Goal: Task Accomplishment & Management: Manage account settings

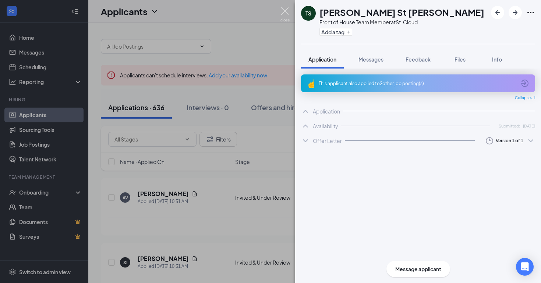
click at [288, 9] on img at bounding box center [285, 14] width 9 height 14
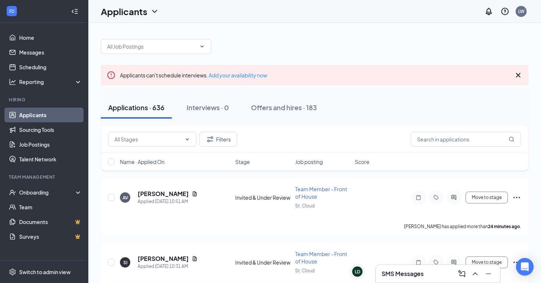
click at [284, 10] on div "Applicants LW" at bounding box center [314, 11] width 453 height 23
click at [357, 275] on div "LD" at bounding box center [354, 279] width 10 height 10
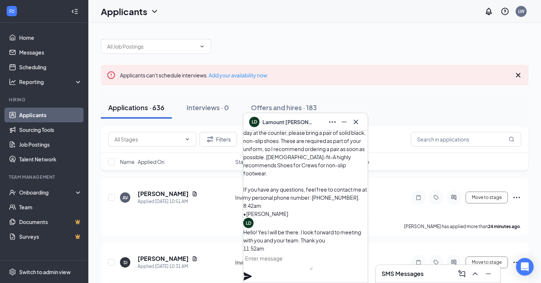
click at [288, 264] on textarea at bounding box center [278, 261] width 70 height 18
click at [356, 123] on icon "Cross" at bounding box center [356, 121] width 9 height 9
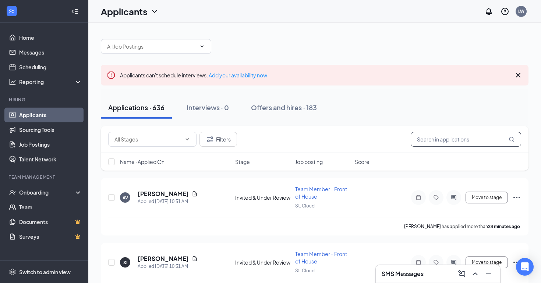
click at [418, 141] on input "text" at bounding box center [466, 139] width 110 height 15
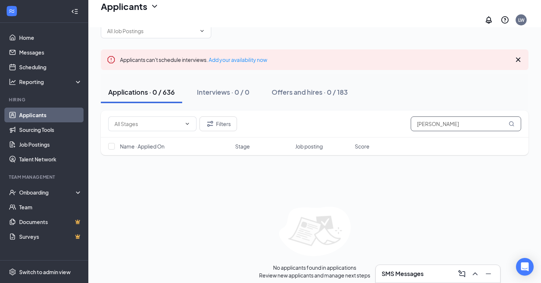
scroll to position [20, 0]
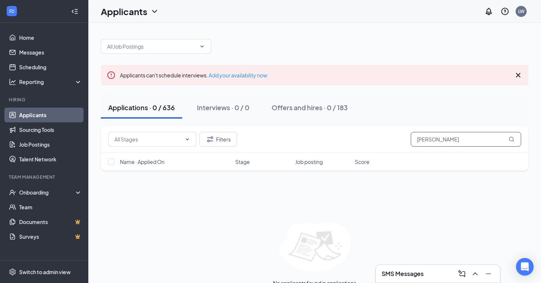
click at [439, 140] on input "Josh" at bounding box center [466, 139] width 110 height 15
drag, startPoint x: 439, startPoint y: 140, endPoint x: 322, endPoint y: 133, distance: 117.7
click at [322, 133] on div "Filters Josh" at bounding box center [314, 139] width 413 height 15
paste input "ua Pierce"
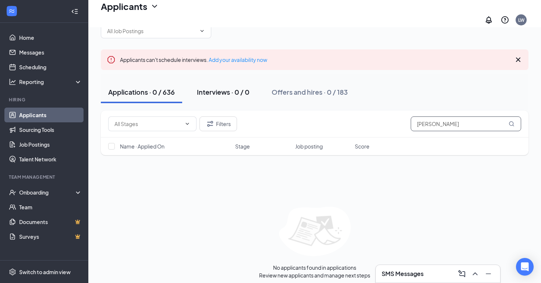
scroll to position [20, 0]
click at [188, 123] on icon "ChevronDown" at bounding box center [187, 124] width 3 height 2
click at [185, 121] on icon "ChevronDown" at bounding box center [188, 124] width 6 height 6
click at [182, 117] on span at bounding box center [152, 124] width 88 height 15
click at [482, 119] on input "Joshua Pierce" at bounding box center [466, 124] width 110 height 15
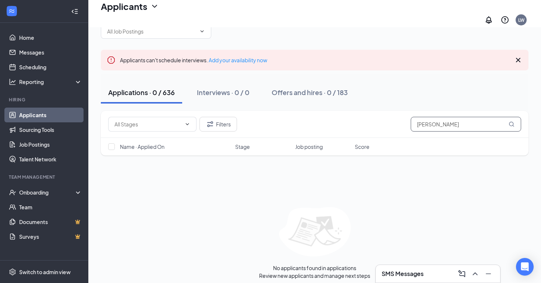
click at [418, 122] on input "Joshua Pierce" at bounding box center [466, 124] width 110 height 15
drag, startPoint x: 465, startPoint y: 120, endPoint x: 449, endPoint y: 116, distance: 16.9
click at [447, 117] on input "Joshua Pierce" at bounding box center [466, 124] width 110 height 15
click at [434, 118] on input "Joshua Pierce" at bounding box center [466, 124] width 110 height 15
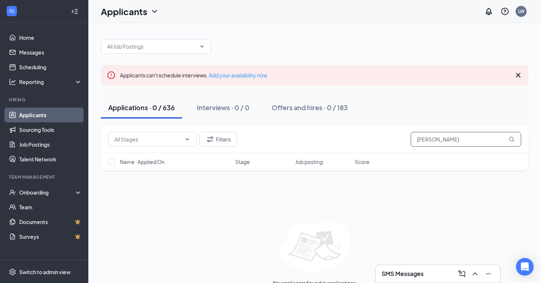
drag, startPoint x: 458, startPoint y: 138, endPoint x: 372, endPoint y: 136, distance: 85.8
click at [372, 136] on div "Filters Josh Pierce" at bounding box center [314, 139] width 413 height 15
click at [452, 132] on div "Filters Josh Pierce" at bounding box center [315, 139] width 428 height 27
click at [453, 141] on input "Josh Pierce" at bounding box center [466, 139] width 110 height 15
click at [427, 140] on input "Josh P" at bounding box center [466, 139] width 110 height 15
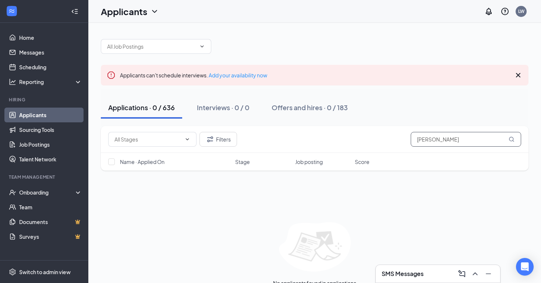
type input "Joshua P"
click at [521, 77] on icon "Cross" at bounding box center [518, 75] width 9 height 9
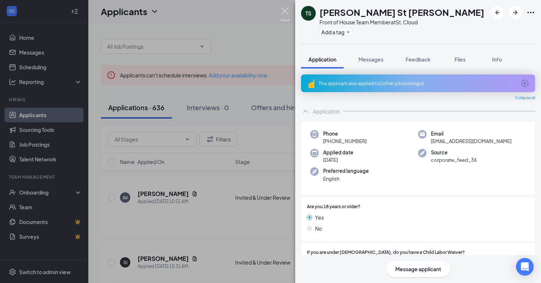
click at [284, 9] on img at bounding box center [285, 14] width 9 height 14
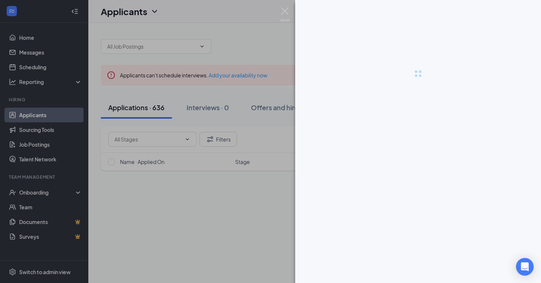
click at [75, 11] on div at bounding box center [270, 141] width 541 height 283
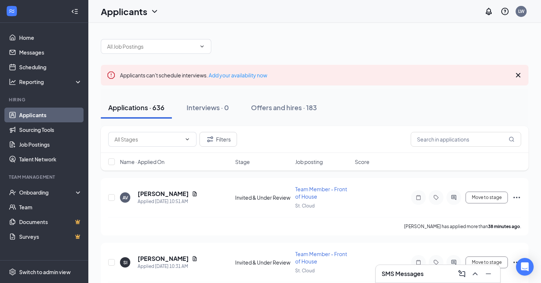
click at [78, 10] on icon "Collapse" at bounding box center [74, 11] width 7 height 7
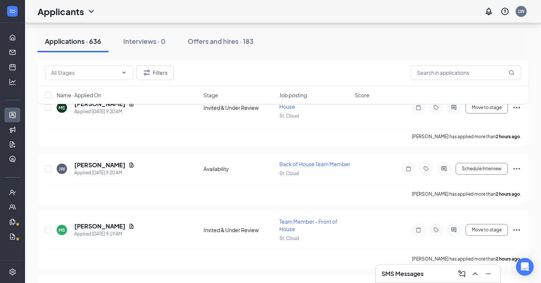
scroll to position [414, 0]
click at [116, 165] on h5 "Jennifer Wadsworth" at bounding box center [99, 165] width 51 height 8
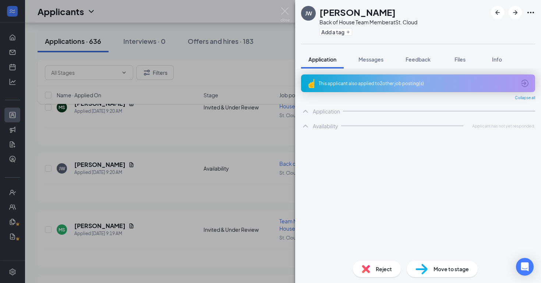
click at [377, 84] on div "This applicant also applied to 2 other job posting(s)" at bounding box center [417, 83] width 197 height 6
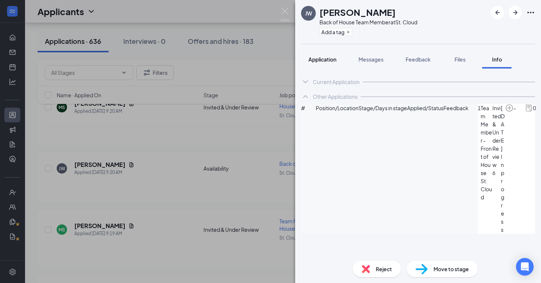
click at [315, 59] on span "Application" at bounding box center [323, 59] width 28 height 7
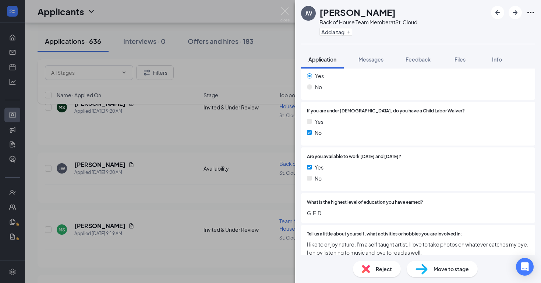
scroll to position [129, 0]
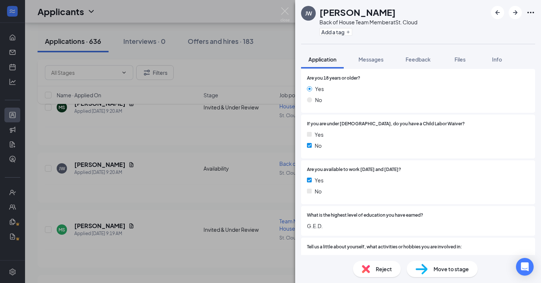
click at [377, 265] on span "Reject" at bounding box center [384, 269] width 16 height 8
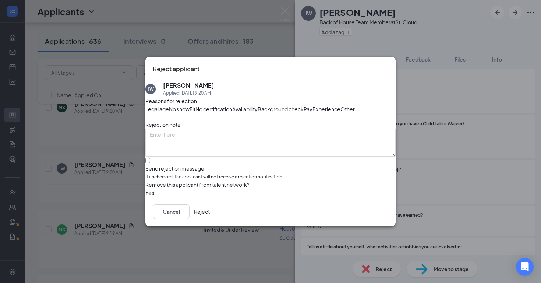
click at [210, 219] on button "Reject" at bounding box center [202, 211] width 16 height 15
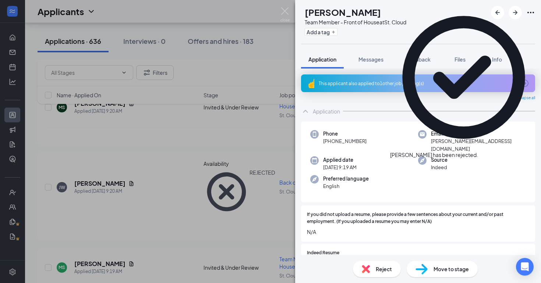
click at [478, 151] on icon "Cross" at bounding box center [478, 151] width 0 height 0
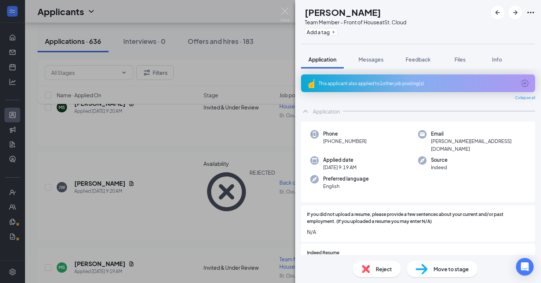
click at [176, 203] on div "MS Miguel Santiago Team Member - Front of House at St. Cloud Add a tag Applicat…" at bounding box center [270, 141] width 541 height 283
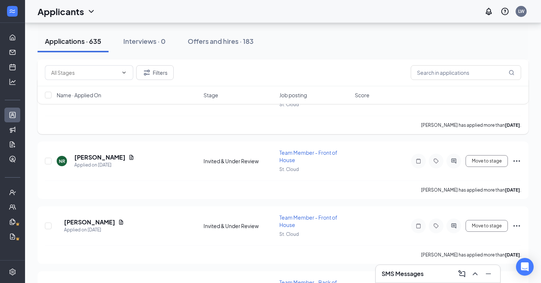
scroll to position [3196, 0]
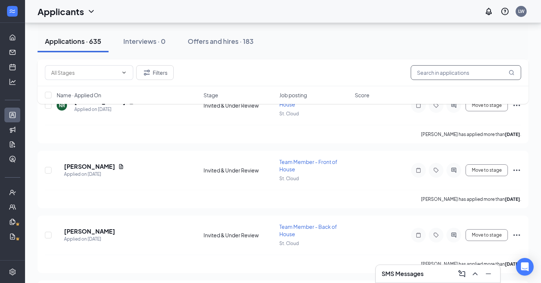
click at [458, 68] on input "text" at bounding box center [466, 72] width 110 height 15
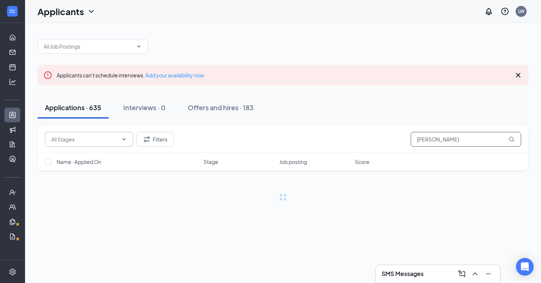
type input "Jennifer"
click at [130, 138] on span at bounding box center [89, 139] width 88 height 15
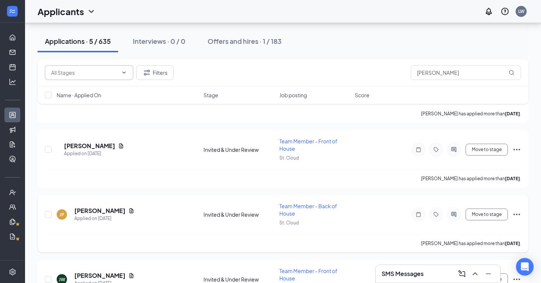
scroll to position [172, 0]
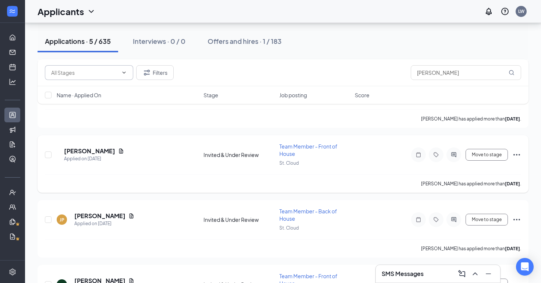
click at [519, 150] on icon "Ellipses" at bounding box center [517, 154] width 9 height 9
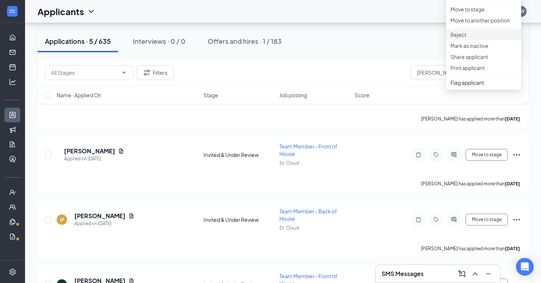
click at [476, 38] on p "Reject" at bounding box center [484, 34] width 66 height 7
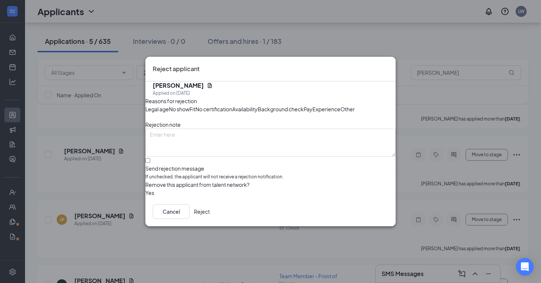
click at [145, 197] on button "button" at bounding box center [145, 193] width 0 height 8
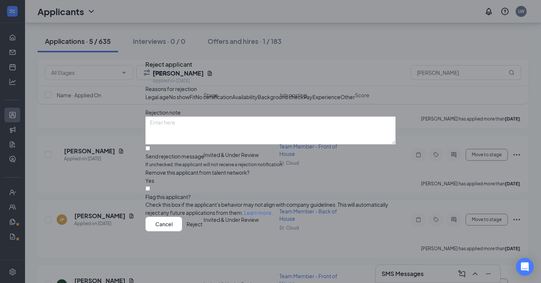
click at [158, 193] on div at bounding box center [270, 193] width 250 height 0
click at [150, 191] on input "Flag this applicant?" at bounding box center [147, 188] width 5 height 5
checkbox input "true"
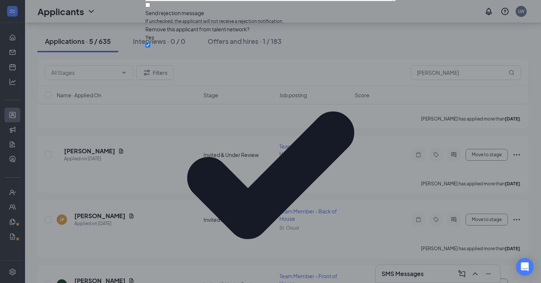
click at [159, 9] on div at bounding box center [270, 9] width 250 height 0
click at [150, 7] on input "Send rejection message If unchecked, the applicant will not receive a rejection…" at bounding box center [147, 5] width 5 height 5
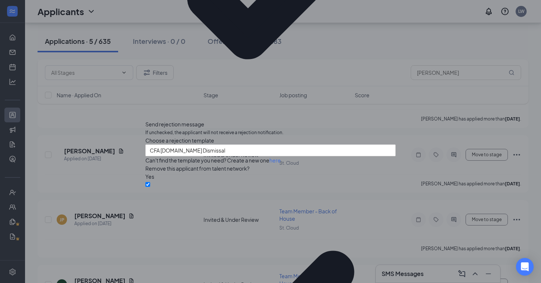
checkbox input "false"
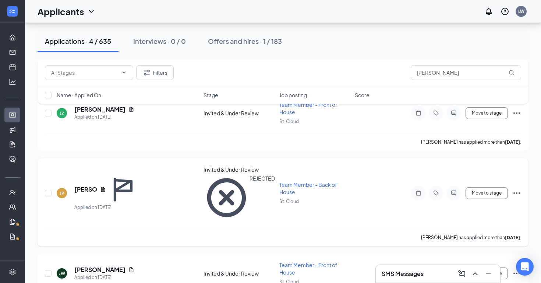
scroll to position [148, 0]
click at [101, 266] on h5 "Jennifer Wadsworth" at bounding box center [99, 270] width 51 height 8
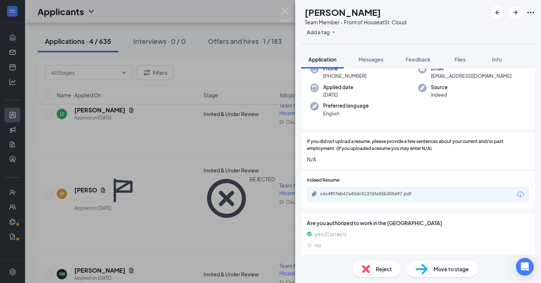
scroll to position [65, 0]
click at [388, 192] on div "c6c49f7eb47a45dc51376fa55b305e97.pdf" at bounding box center [371, 194] width 103 height 6
click at [375, 266] on div "Reject" at bounding box center [377, 269] width 48 height 16
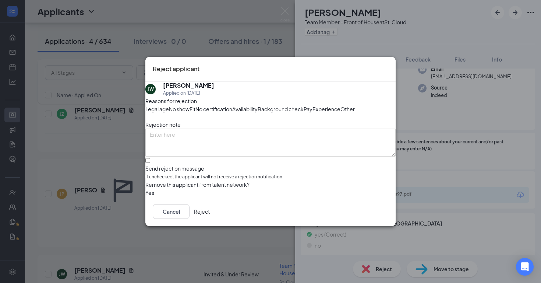
click at [219, 172] on div "Send rejection message" at bounding box center [270, 168] width 250 height 7
click at [150, 163] on input "Send rejection message If unchecked, the applicant will not receive a rejection…" at bounding box center [147, 160] width 5 height 5
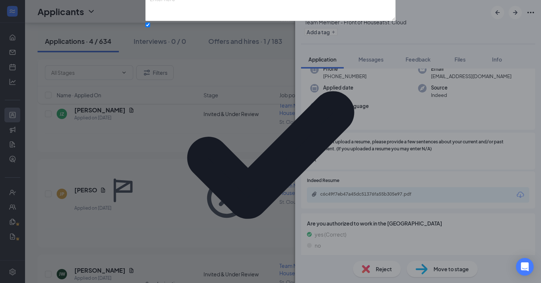
click at [160, 177] on label "Send rejection message If unchecked, the applicant will not receive a rejection…" at bounding box center [270, 159] width 250 height 273
click at [150, 27] on input "Send rejection message If unchecked, the applicant will not receive a rejection…" at bounding box center [147, 24] width 5 height 5
checkbox input "false"
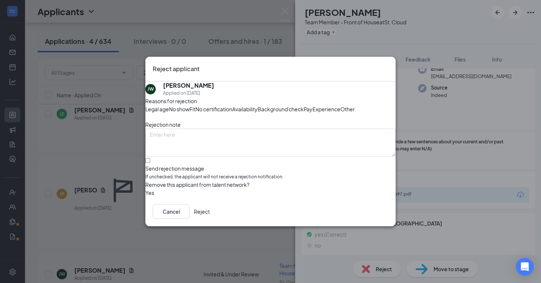
click at [210, 219] on button "Reject" at bounding box center [202, 211] width 16 height 15
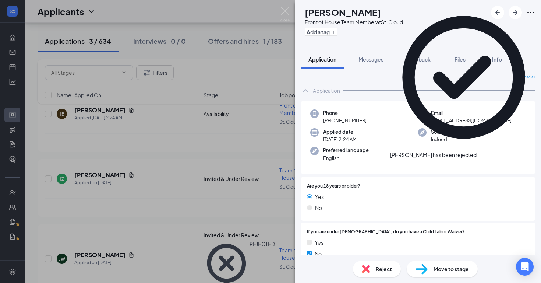
click at [478, 151] on icon "Cross" at bounding box center [478, 151] width 0 height 0
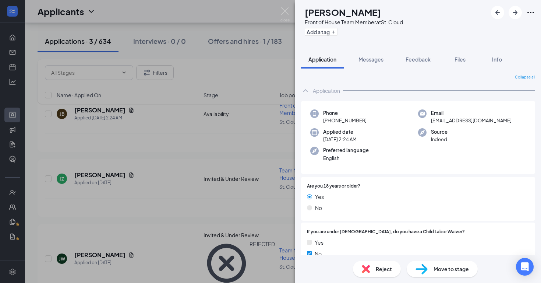
click at [284, 4] on div "JB Jennifer Busapavanit Front of House Team Member at St. Cloud Add a tag Appli…" at bounding box center [270, 141] width 541 height 283
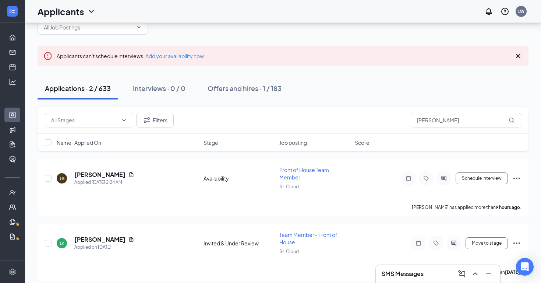
scroll to position [19, 0]
click at [441, 121] on input "Jennifer" at bounding box center [466, 120] width 110 height 15
type input "J"
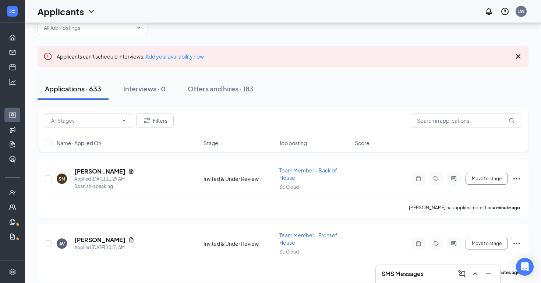
click at [95, 141] on span "Name · Applied On" at bounding box center [79, 142] width 45 height 7
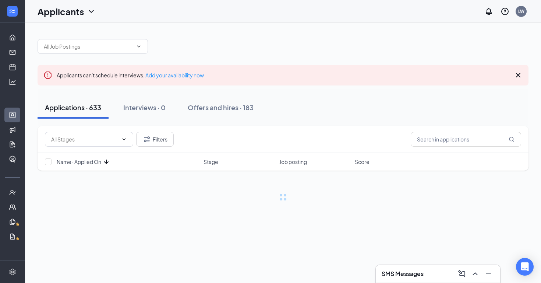
click at [108, 161] on icon "ArrowDown" at bounding box center [106, 161] width 9 height 9
click at [415, 272] on h3 "SMS Messages" at bounding box center [403, 274] width 42 height 8
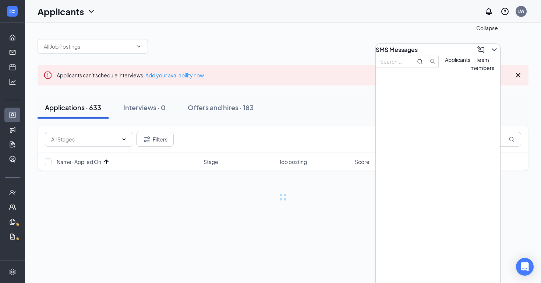
click at [490, 49] on icon "ChevronDown" at bounding box center [494, 49] width 9 height 9
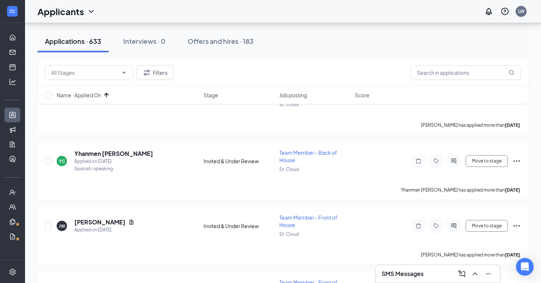
scroll to position [3876, 0]
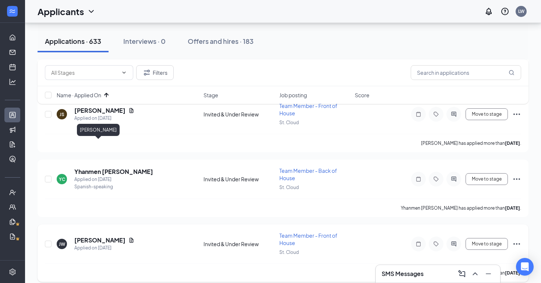
click at [95, 236] on h5 "Jordan Wright" at bounding box center [99, 240] width 51 height 8
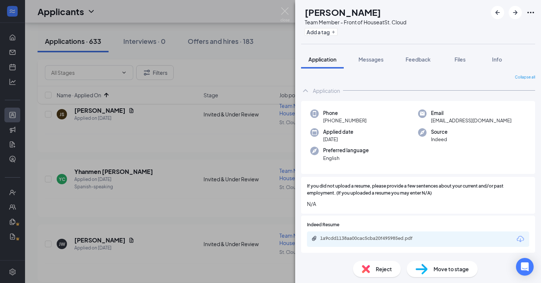
click at [249, 201] on div "JW Jordan Wright Team Member - Front of House at St. Cloud Add a tag Applicatio…" at bounding box center [270, 141] width 541 height 283
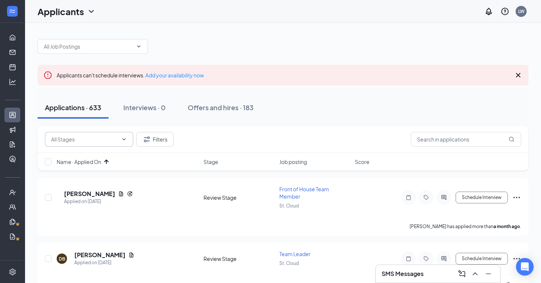
click at [119, 140] on span at bounding box center [89, 139] width 88 height 15
click at [122, 139] on icon "ChevronDown" at bounding box center [124, 139] width 6 height 6
click at [213, 136] on div "Filters" at bounding box center [283, 139] width 477 height 15
click at [121, 136] on span at bounding box center [89, 139] width 88 height 15
click at [515, 78] on icon "Cross" at bounding box center [518, 75] width 9 height 9
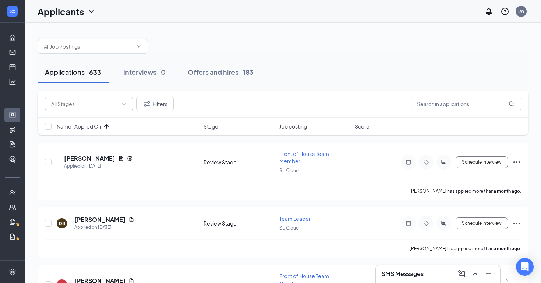
click at [124, 105] on icon "ChevronDown" at bounding box center [124, 104] width 6 height 6
click at [118, 106] on input "text" at bounding box center [84, 104] width 67 height 8
click at [103, 126] on div "Invited & Under Review (506)" at bounding box center [85, 121] width 68 height 8
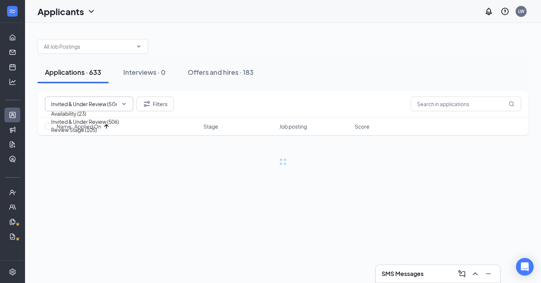
type input "Invited & Under Review (506)"
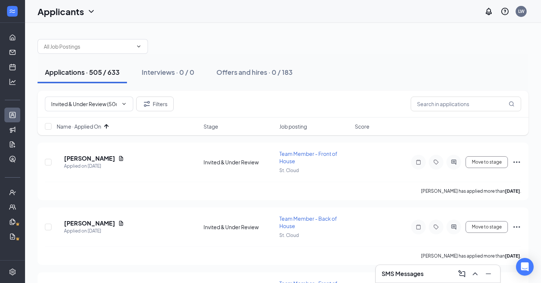
click at [105, 124] on icon "ArrowUp" at bounding box center [106, 126] width 9 height 9
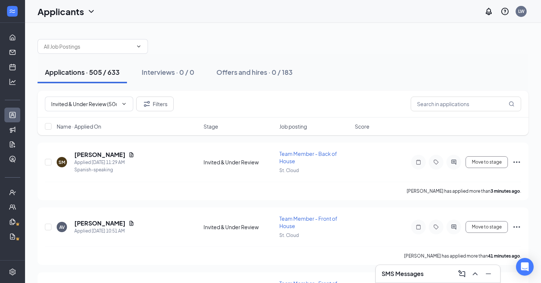
click at [85, 126] on span "Name · Applied On" at bounding box center [79, 126] width 45 height 7
click at [105, 129] on icon "ArrowDown" at bounding box center [106, 126] width 9 height 9
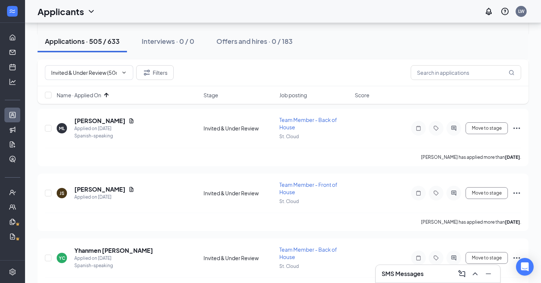
scroll to position [2175, 0]
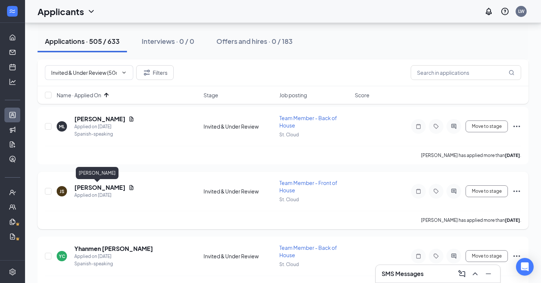
click at [96, 190] on h5 "Jean Santos" at bounding box center [99, 187] width 51 height 8
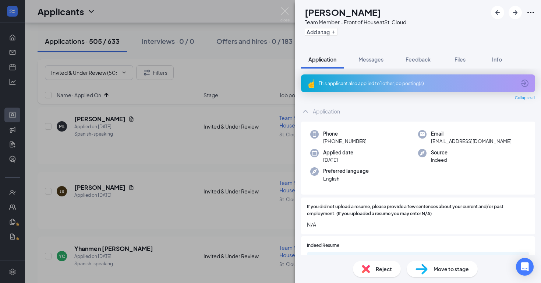
click at [361, 84] on div "This applicant also applied to 1 other job posting(s)" at bounding box center [417, 83] width 197 height 6
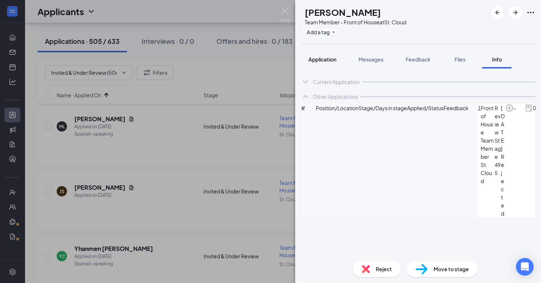
click at [322, 55] on button "Application" at bounding box center [322, 59] width 43 height 18
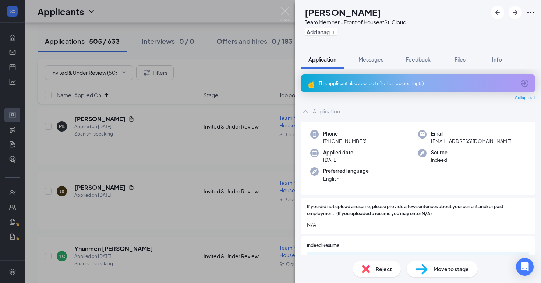
click at [185, 201] on div "JS Jean Santos Team Member - Front of House at St. Cloud Add a tag Application …" at bounding box center [270, 141] width 541 height 283
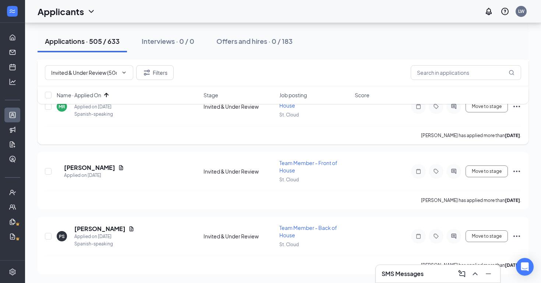
scroll to position [4398, 0]
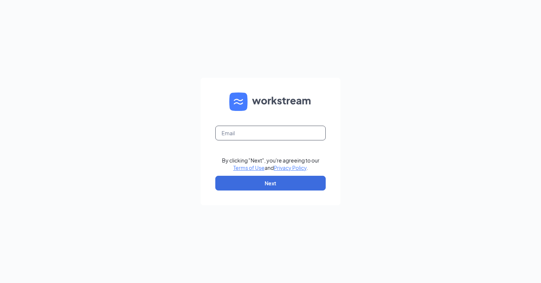
click at [289, 131] on input "text" at bounding box center [270, 133] width 110 height 15
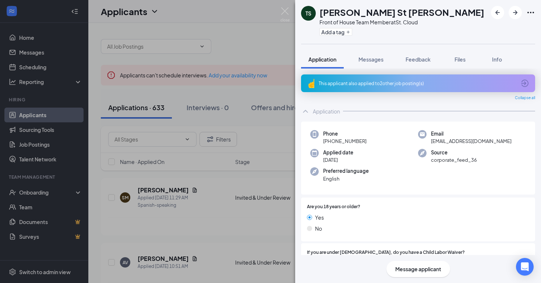
click at [286, 14] on img at bounding box center [285, 14] width 9 height 14
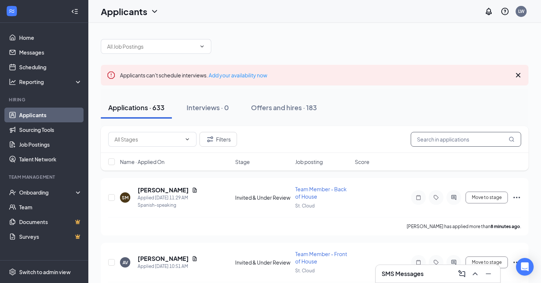
click at [451, 146] on input "text" at bounding box center [466, 139] width 110 height 15
type input "Joshua"
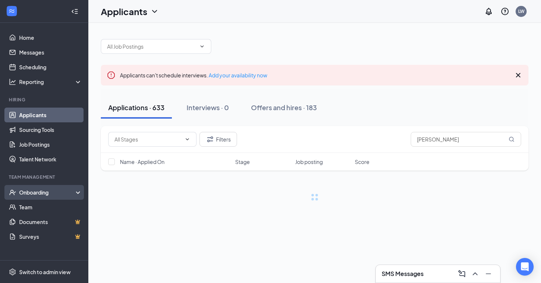
click at [50, 192] on div "Onboarding" at bounding box center [47, 192] width 57 height 7
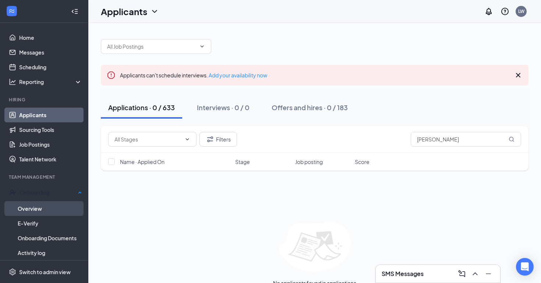
click at [50, 204] on link "Overview" at bounding box center [50, 208] width 64 height 15
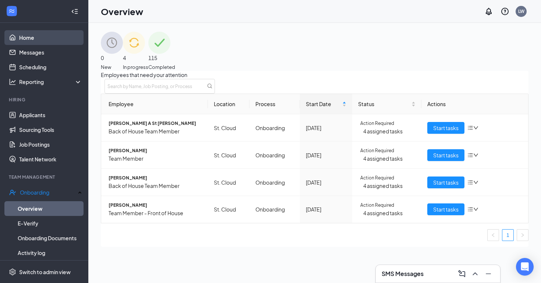
click at [50, 37] on link "Home" at bounding box center [50, 37] width 63 height 15
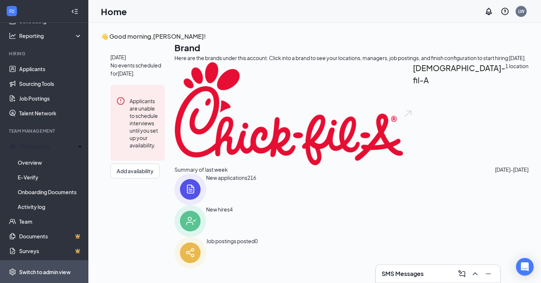
scroll to position [46, 0]
click at [43, 270] on div "Switch to admin view" at bounding box center [45, 271] width 52 height 7
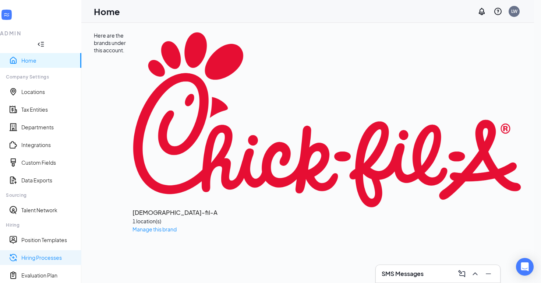
scroll to position [22, 0]
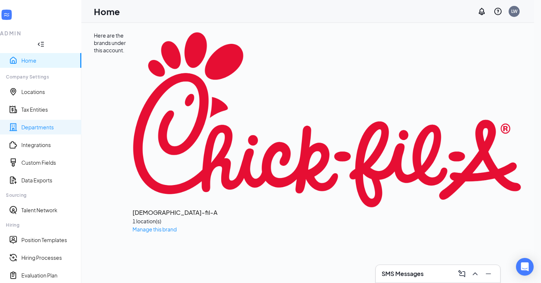
click at [38, 123] on link "Departments" at bounding box center [48, 126] width 54 height 7
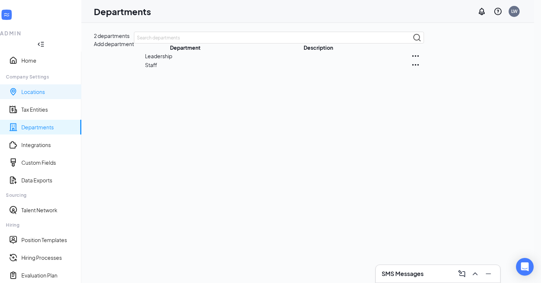
click at [43, 88] on link "Locations" at bounding box center [48, 91] width 54 height 7
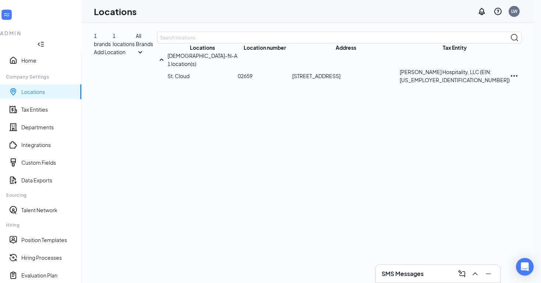
click at [157, 64] on div at bounding box center [162, 59] width 10 height 9
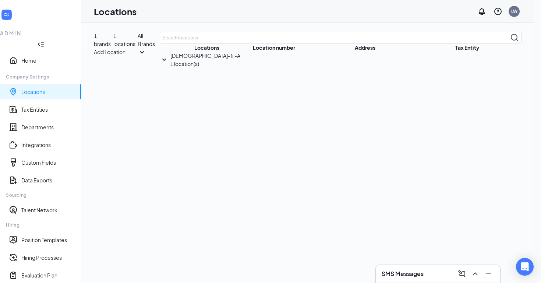
click at [160, 64] on div at bounding box center [165, 59] width 11 height 9
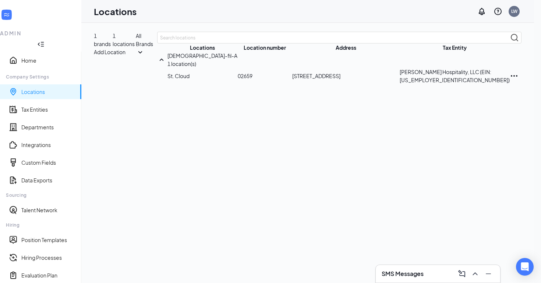
click at [157, 84] on div "Locations Location number Address Tax Entity Chick-fil-A 1 location(s) St. Clou…" at bounding box center [339, 58] width 365 height 52
click at [483, 84] on p "Jason Whitfield Hospitality, LLC (EIN:821592081)" at bounding box center [455, 76] width 110 height 16
click at [511, 80] on icon "Ellipses" at bounding box center [514, 75] width 9 height 9
click at [414, 84] on td "Jason Whitfield Hospitality, LLC (EIN:821592081)" at bounding box center [455, 76] width 110 height 16
click at [39, 236] on link "Position Templates" at bounding box center [48, 239] width 54 height 7
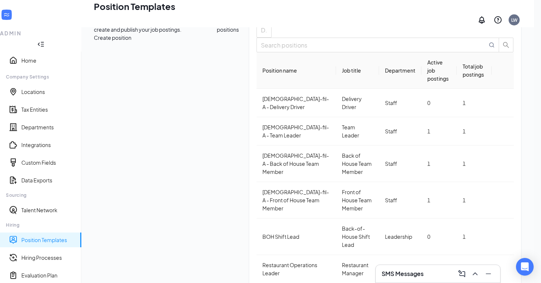
scroll to position [86, 0]
click at [35, 159] on link "Custom Fields" at bounding box center [48, 162] width 54 height 7
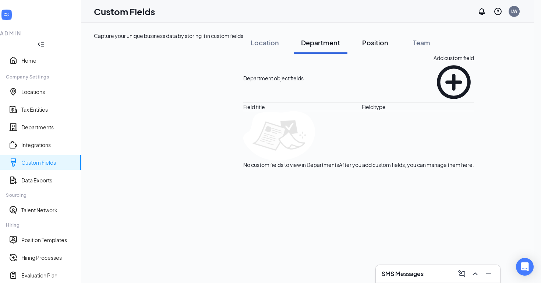
click at [362, 47] on div "Position" at bounding box center [375, 42] width 26 height 9
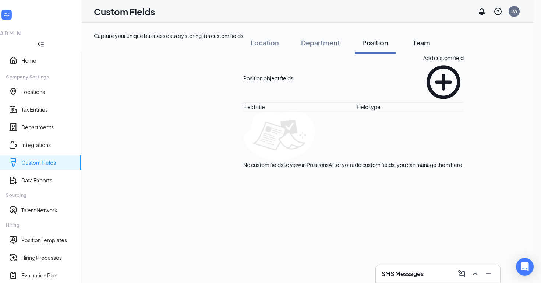
click at [403, 54] on button "Team" at bounding box center [421, 43] width 37 height 22
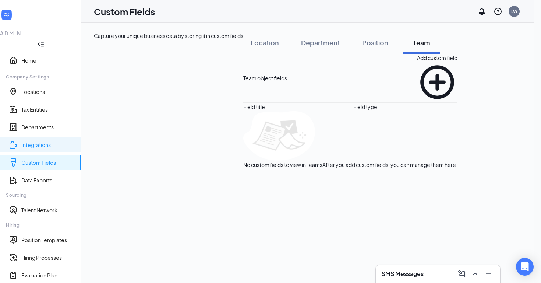
click at [51, 141] on link "Integrations" at bounding box center [48, 144] width 54 height 7
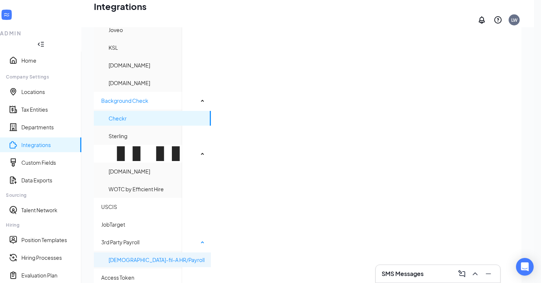
scroll to position [156, 0]
click at [46, 123] on link "Departments" at bounding box center [48, 126] width 54 height 7
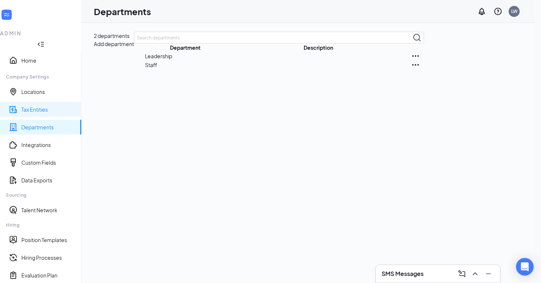
click at [47, 106] on link "Tax Entities" at bounding box center [48, 109] width 54 height 7
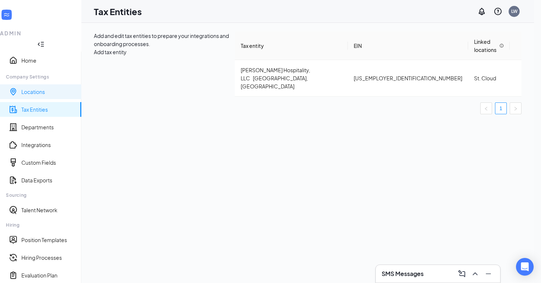
click at [46, 88] on link "Locations" at bounding box center [48, 91] width 54 height 7
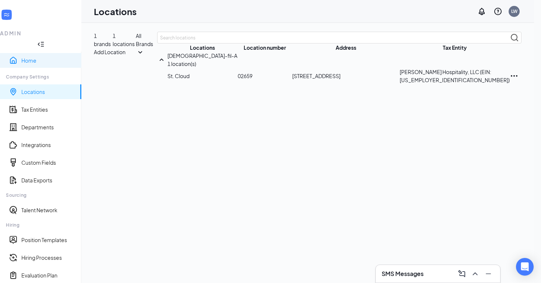
click at [40, 57] on link "Home" at bounding box center [48, 60] width 54 height 7
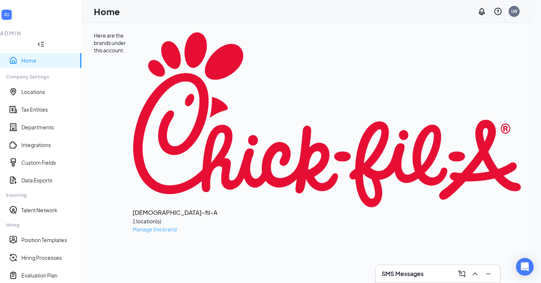
click at [135, 226] on span "Manage this brand" at bounding box center [155, 229] width 44 height 7
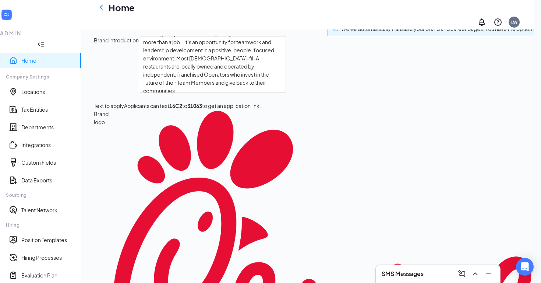
scroll to position [68, 0]
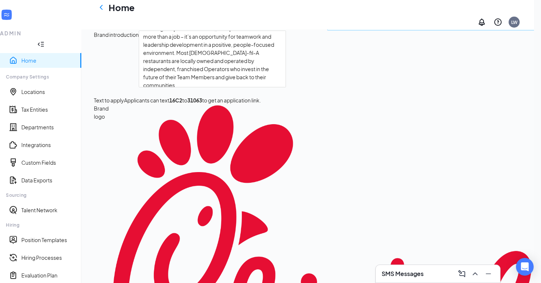
drag, startPoint x: 236, startPoint y: 154, endPoint x: 278, endPoint y: 153, distance: 41.2
click at [261, 104] on span "Applicants can text 16C2 to 31063 to get an application link." at bounding box center [192, 100] width 137 height 8
click at [183, 167] on div "Spanish hiring Use Spanish in career pages and job postings. You can enable thi…" at bounding box center [421, 210] width 655 height 435
drag, startPoint x: 190, startPoint y: 152, endPoint x: 352, endPoint y: 152, distance: 161.3
click at [261, 104] on div "Applicants can text 16C2 to 31063 to get an application link." at bounding box center [192, 100] width 137 height 8
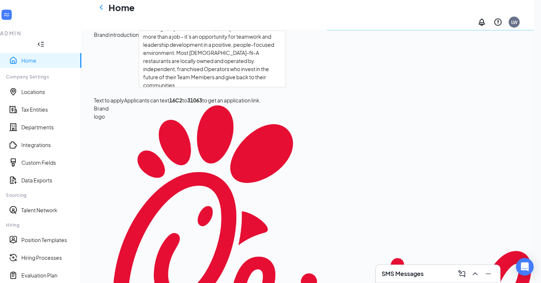
click at [202, 103] on b "31063" at bounding box center [194, 100] width 15 height 7
drag, startPoint x: 227, startPoint y: 155, endPoint x: 344, endPoint y: 155, distance: 117.5
click at [261, 104] on div "Applicants can text 16C2 to 31063 to get an application link." at bounding box center [192, 100] width 137 height 8
copy span "text 16C2 to 31063 to get an application link."
